Goal: Navigation & Orientation: Understand site structure

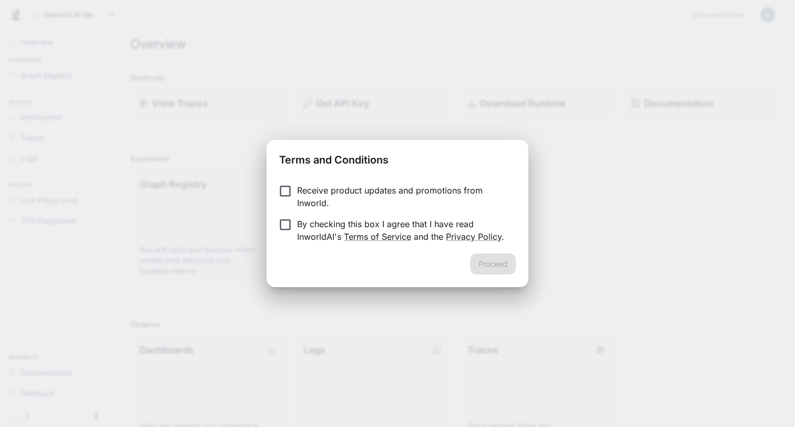
click at [323, 190] on p "Receive product updates and promotions from Inworld." at bounding box center [402, 196] width 210 height 25
click at [306, 225] on p "By checking this box I agree that I have read InworldAI's Terms of Service and …" at bounding box center [402, 230] width 210 height 25
click at [478, 261] on button "Proceed" at bounding box center [493, 263] width 46 height 21
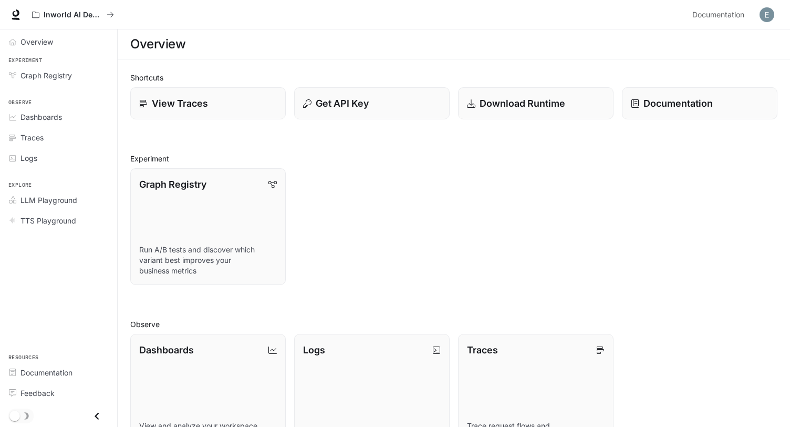
click at [761, 16] on img "button" at bounding box center [767, 14] width 15 height 15
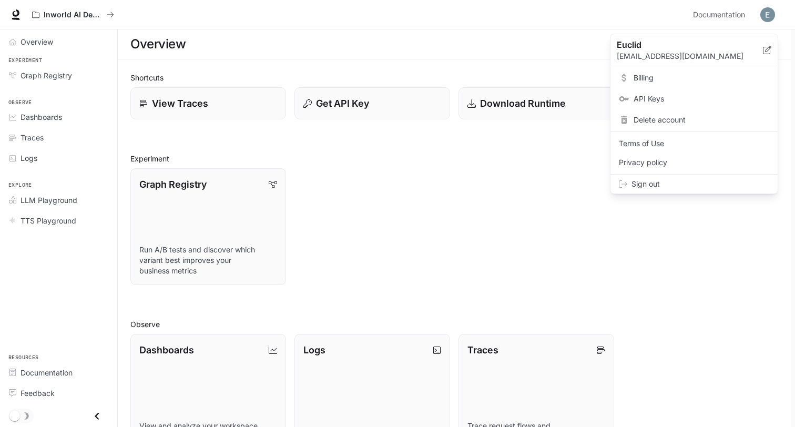
click at [100, 20] on div at bounding box center [397, 213] width 795 height 427
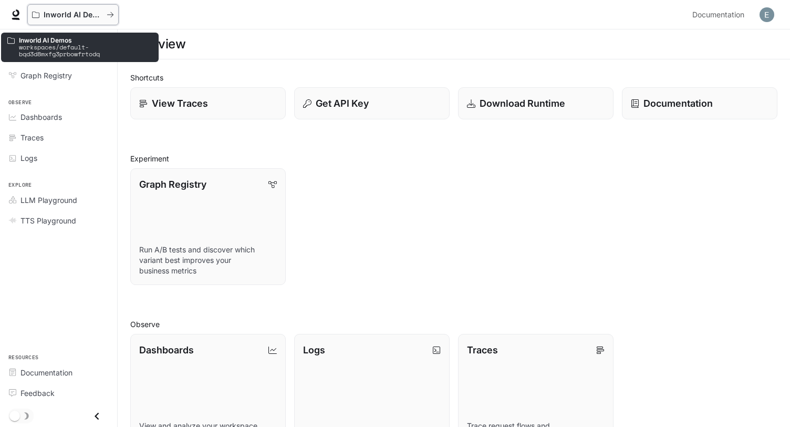
click at [49, 20] on button "Inworld AI Demos" at bounding box center [72, 14] width 91 height 21
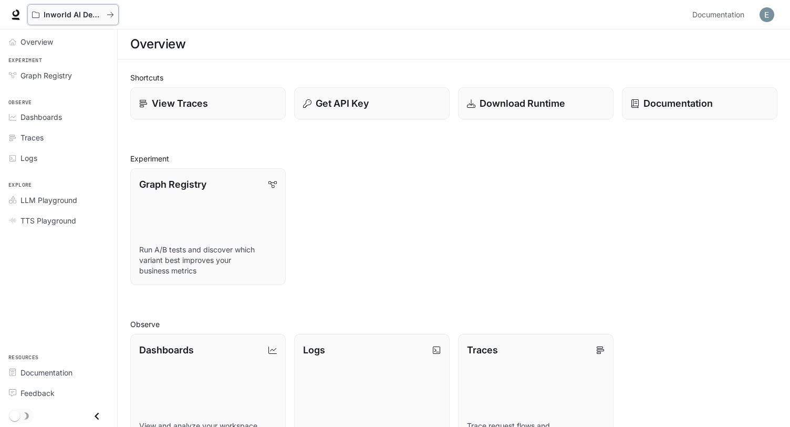
click at [112, 15] on icon "All workspaces" at bounding box center [110, 14] width 6 height 5
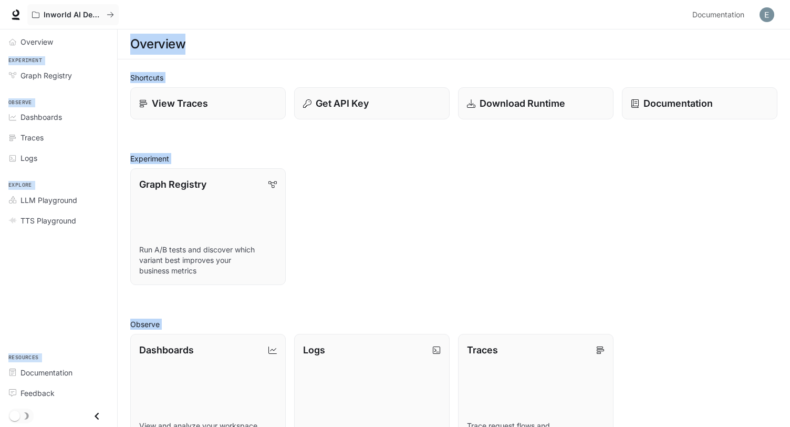
click at [112, 15] on html "Skip to main content Inworld AI Demos Documentation Documentation Portal Overvi…" at bounding box center [395, 314] width 790 height 629
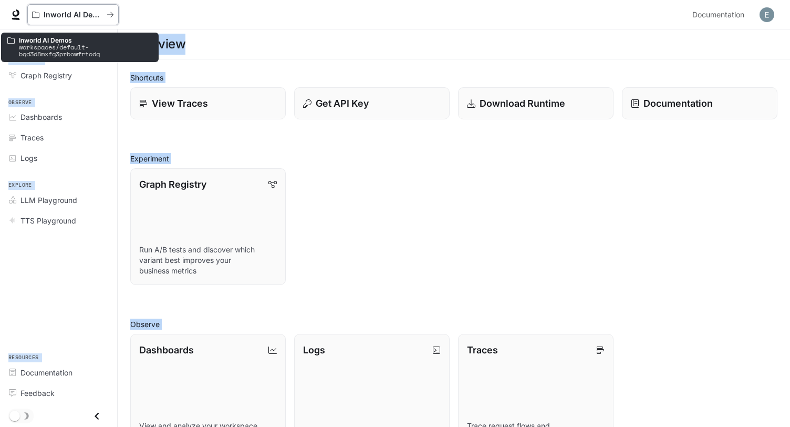
click at [112, 15] on icon "All workspaces" at bounding box center [110, 14] width 6 height 5
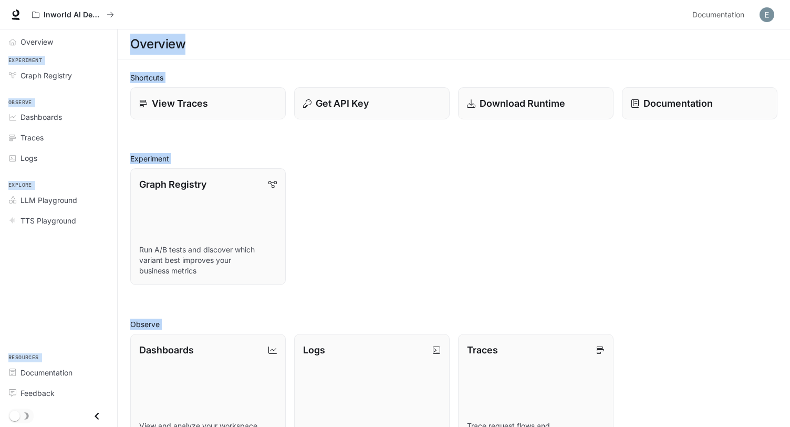
click at [182, 15] on div "Inworld AI Demos" at bounding box center [357, 14] width 661 height 21
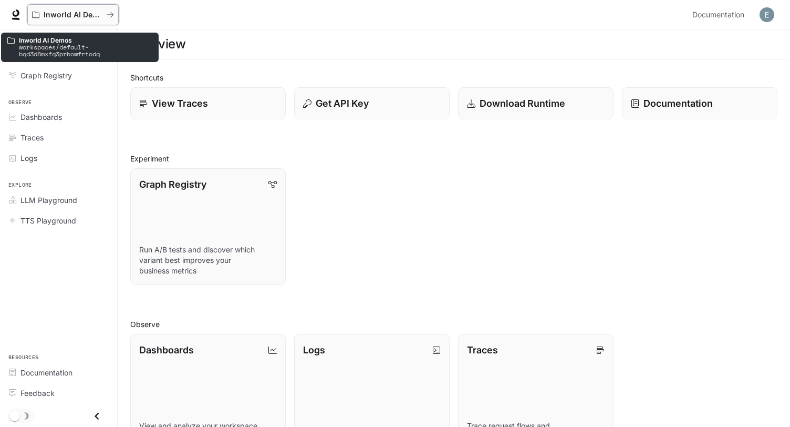
click at [107, 18] on icon "All workspaces" at bounding box center [110, 14] width 7 height 7
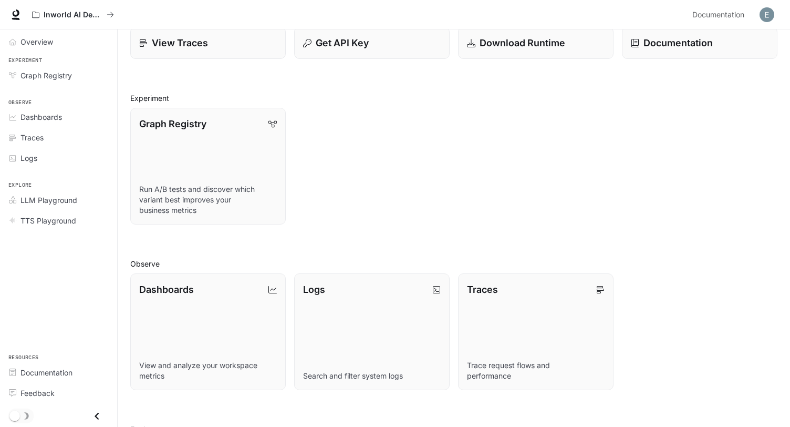
scroll to position [76, 0]
